Goal: Task Accomplishment & Management: Use online tool/utility

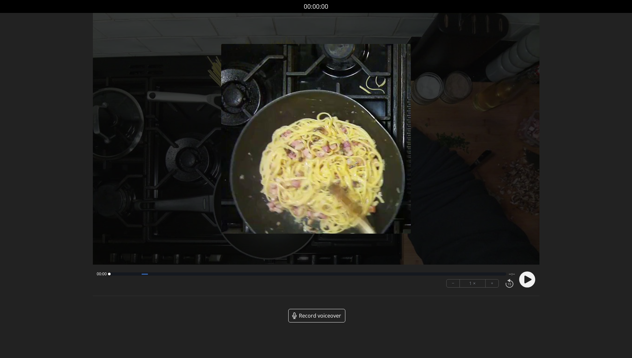
click at [321, 313] on span "Record voiceover" at bounding box center [320, 315] width 42 height 8
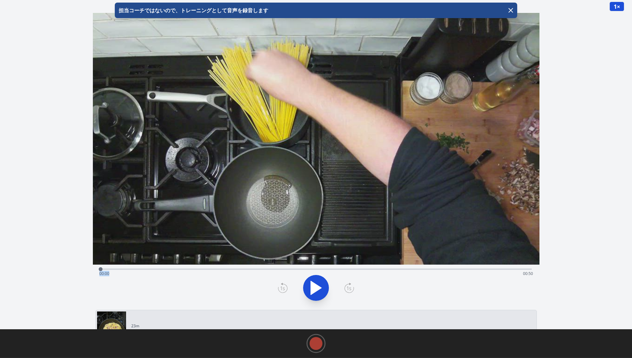
drag, startPoint x: 166, startPoint y: 268, endPoint x: 247, endPoint y: 272, distance: 80.4
click at [247, 272] on div "Time elapsed: 00:00 Time remaining: 00:50" at bounding box center [316, 273] width 434 height 10
click at [510, 10] on icon "button" at bounding box center [511, 10] width 4 height 4
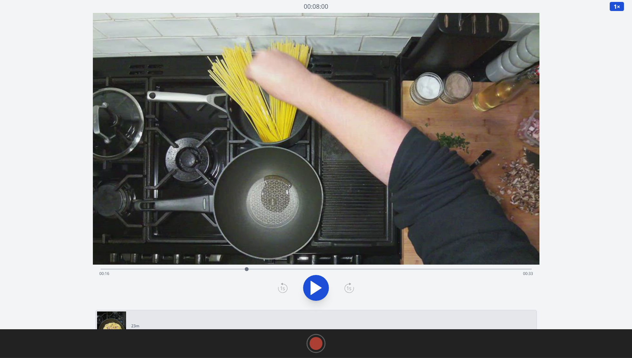
click at [247, 269] on div at bounding box center [247, 269] width 4 height 4
click at [616, 7] on span "1" at bounding box center [615, 7] width 3 height 8
click at [349, 287] on icon at bounding box center [350, 287] width 10 height 10
click at [278, 284] on icon at bounding box center [283, 287] width 10 height 10
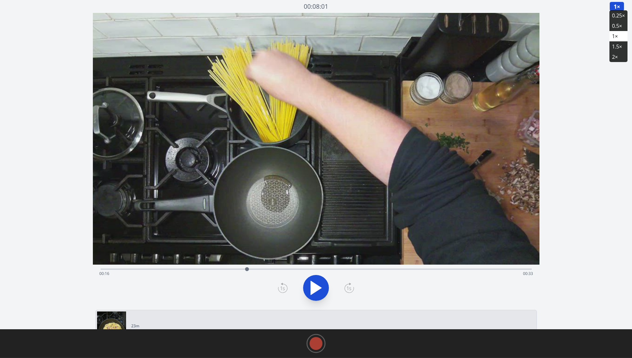
scroll to position [1, 0]
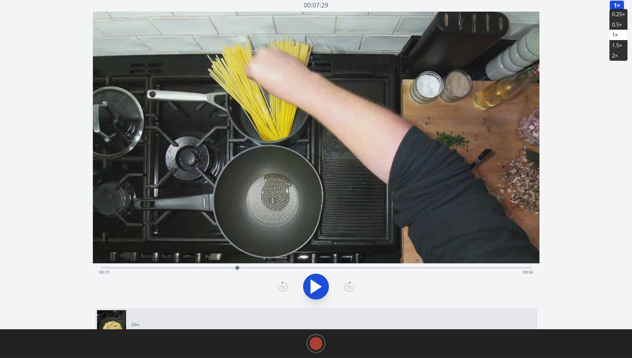
drag, startPoint x: 247, startPoint y: 267, endPoint x: 238, endPoint y: 267, distance: 9.4
click at [238, 267] on div at bounding box center [238, 268] width 4 height 4
click at [353, 284] on icon at bounding box center [350, 286] width 10 height 10
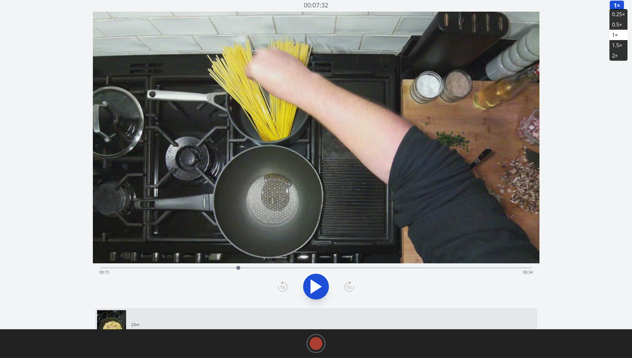
click at [353, 284] on icon at bounding box center [350, 286] width 10 height 10
drag, startPoint x: 241, startPoint y: 268, endPoint x: 247, endPoint y: 267, distance: 6.2
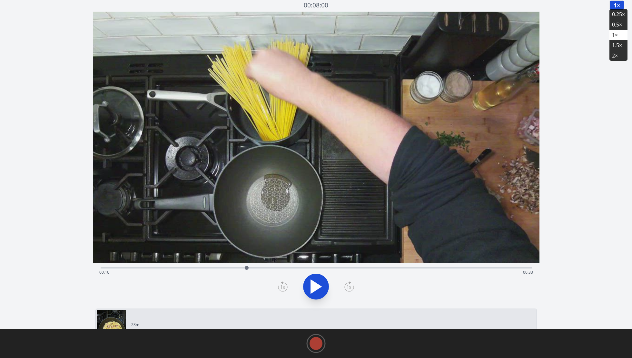
click at [247, 267] on div at bounding box center [247, 268] width 4 height 4
click at [282, 288] on icon at bounding box center [283, 286] width 10 height 10
click at [347, 286] on icon at bounding box center [350, 286] width 10 height 10
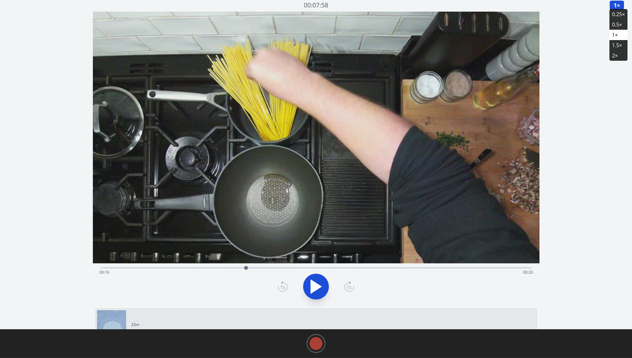
click at [347, 286] on icon at bounding box center [350, 286] width 10 height 10
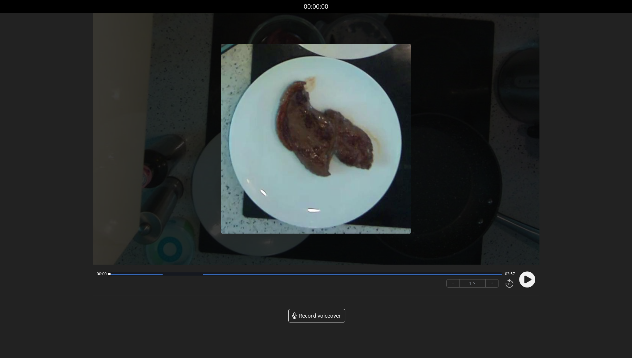
click at [322, 316] on span "Record voiceover" at bounding box center [320, 315] width 42 height 8
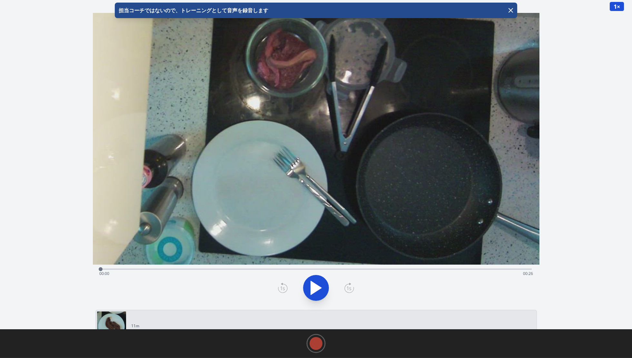
click at [319, 268] on div "Time elapsed: 00:00 Time remaining: 00:26" at bounding box center [316, 268] width 431 height 8
drag, startPoint x: 319, startPoint y: 269, endPoint x: 348, endPoint y: 268, distance: 29.1
click at [348, 268] on div at bounding box center [348, 269] width 4 height 4
click at [350, 288] on icon at bounding box center [350, 287] width 10 height 10
click at [348, 268] on div at bounding box center [348, 269] width 4 height 4
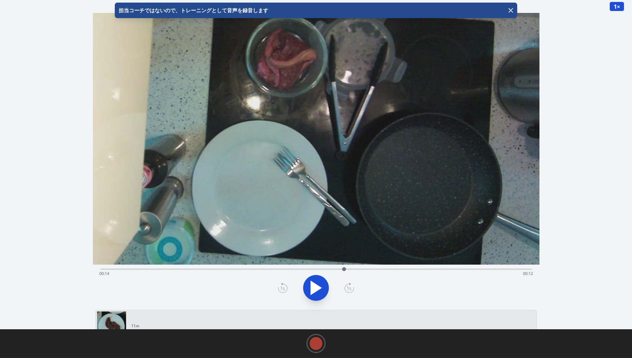
drag, startPoint x: 348, startPoint y: 268, endPoint x: 344, endPoint y: 268, distance: 3.9
click at [344, 268] on div at bounding box center [344, 269] width 4 height 4
drag, startPoint x: 344, startPoint y: 269, endPoint x: 348, endPoint y: 269, distance: 3.9
click at [348, 269] on div at bounding box center [348, 269] width 4 height 4
click at [353, 288] on icon at bounding box center [350, 287] width 10 height 10
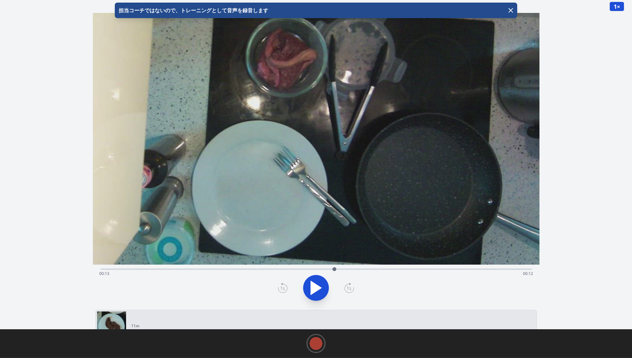
drag, startPoint x: 349, startPoint y: 269, endPoint x: 335, endPoint y: 268, distance: 13.9
click at [335, 268] on div at bounding box center [335, 269] width 4 height 4
